Goal: Information Seeking & Learning: Learn about a topic

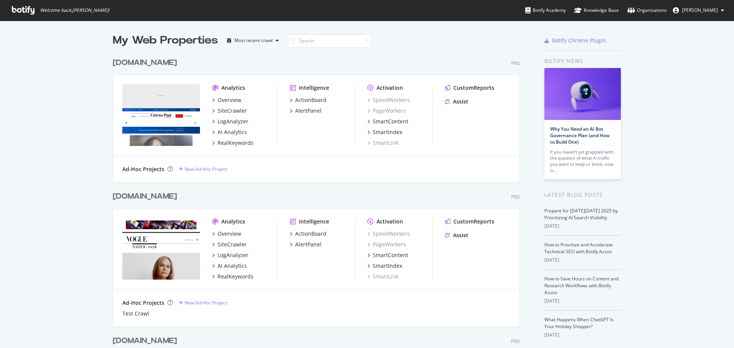
scroll to position [343, 723]
click at [306, 39] on input at bounding box center [330, 40] width 84 height 13
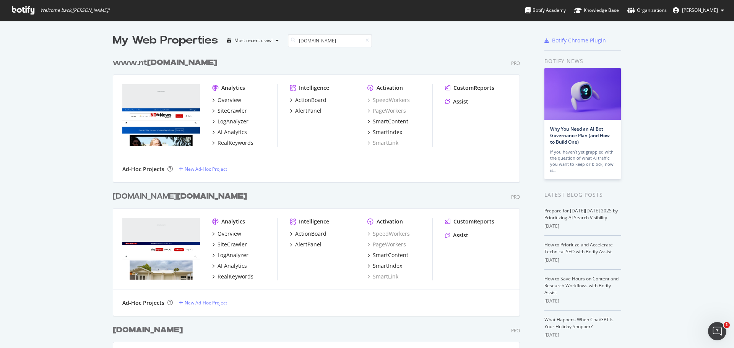
type input "[DOMAIN_NAME]"
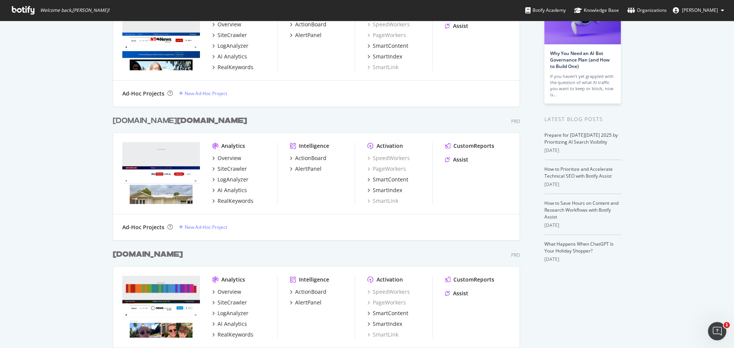
scroll to position [124, 0]
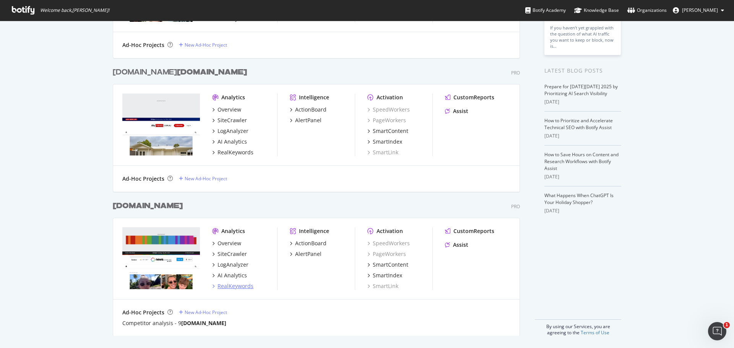
click at [231, 287] on div "RealKeywords" at bounding box center [236, 287] width 36 height 8
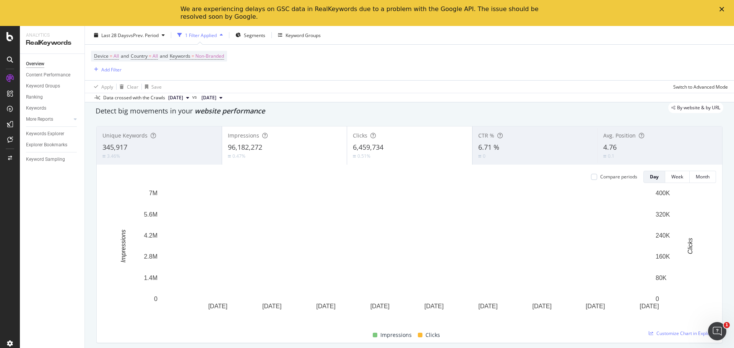
scroll to position [38, 0]
